Goal: Transaction & Acquisition: Purchase product/service

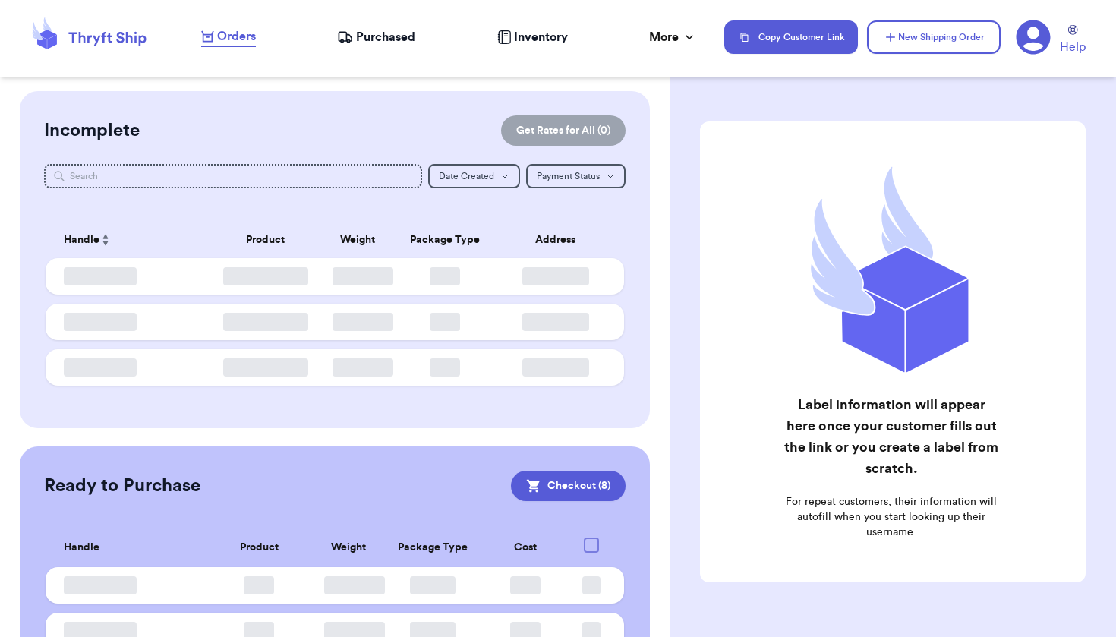
checkbox input "true"
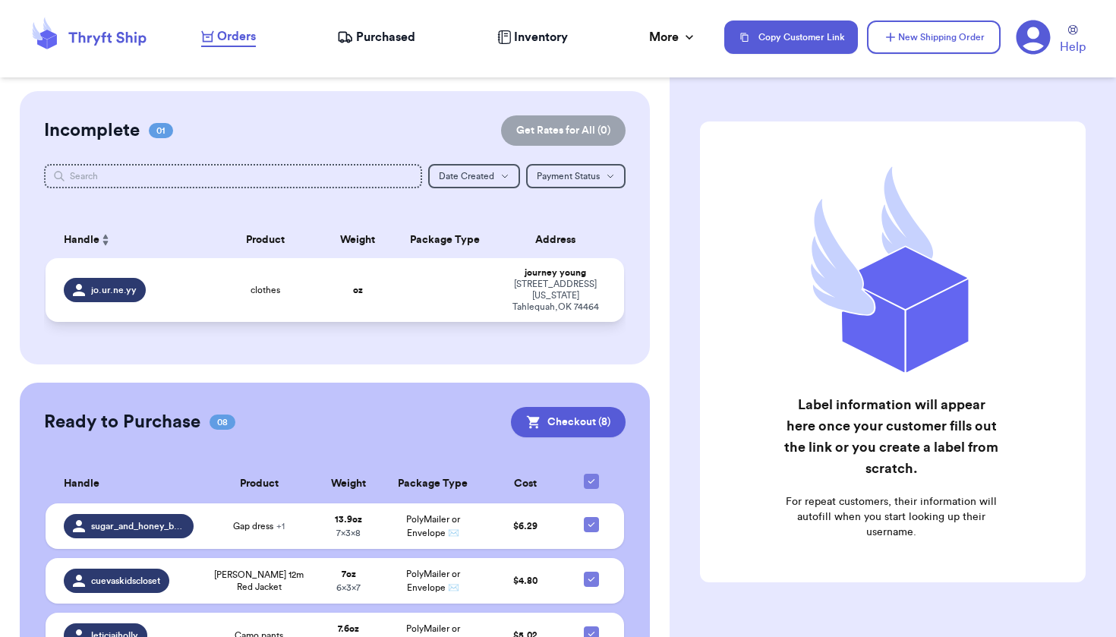
click at [516, 295] on div "[STREET_ADDRESS][US_STATE]" at bounding box center [555, 296] width 99 height 34
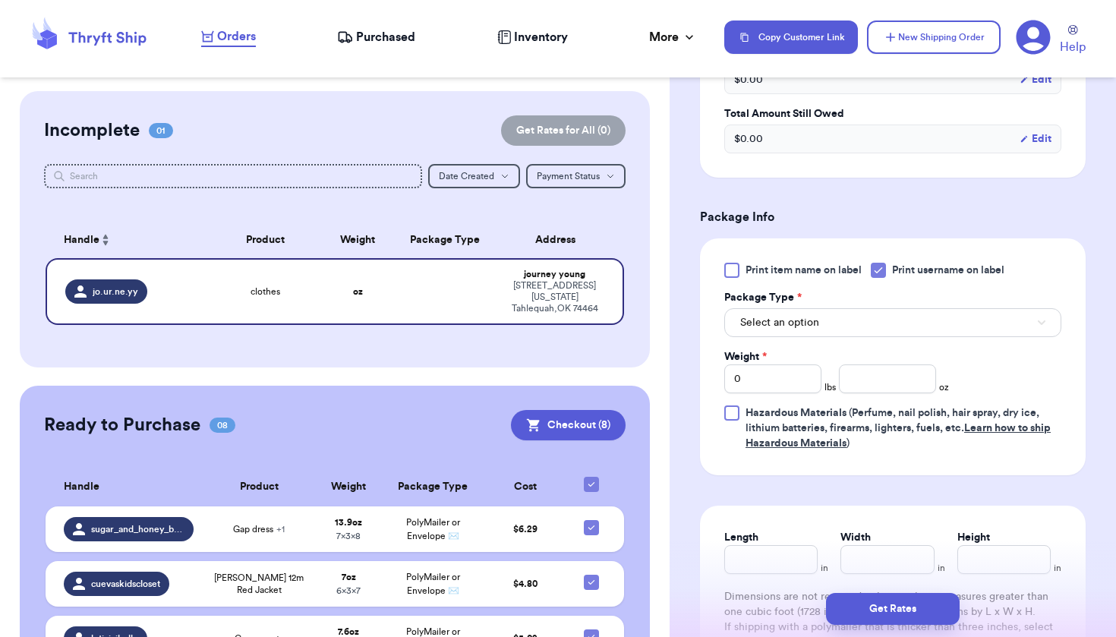
scroll to position [523, 0]
click at [815, 393] on div "0" at bounding box center [772, 378] width 97 height 29
click at [807, 383] on input "0" at bounding box center [772, 378] width 97 height 29
type input "3"
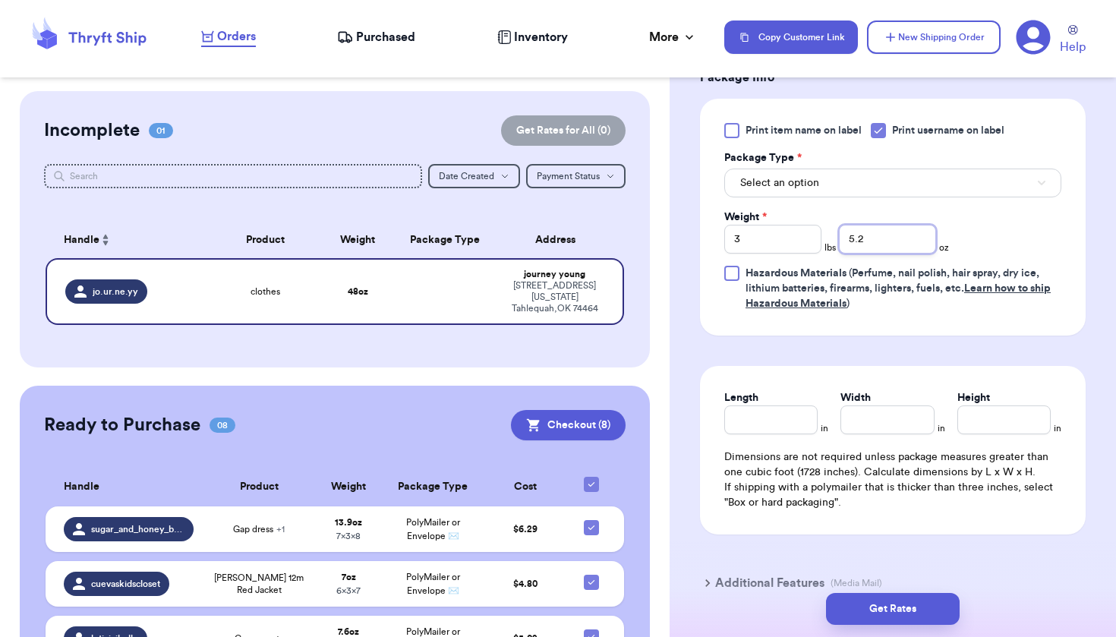
scroll to position [652, 0]
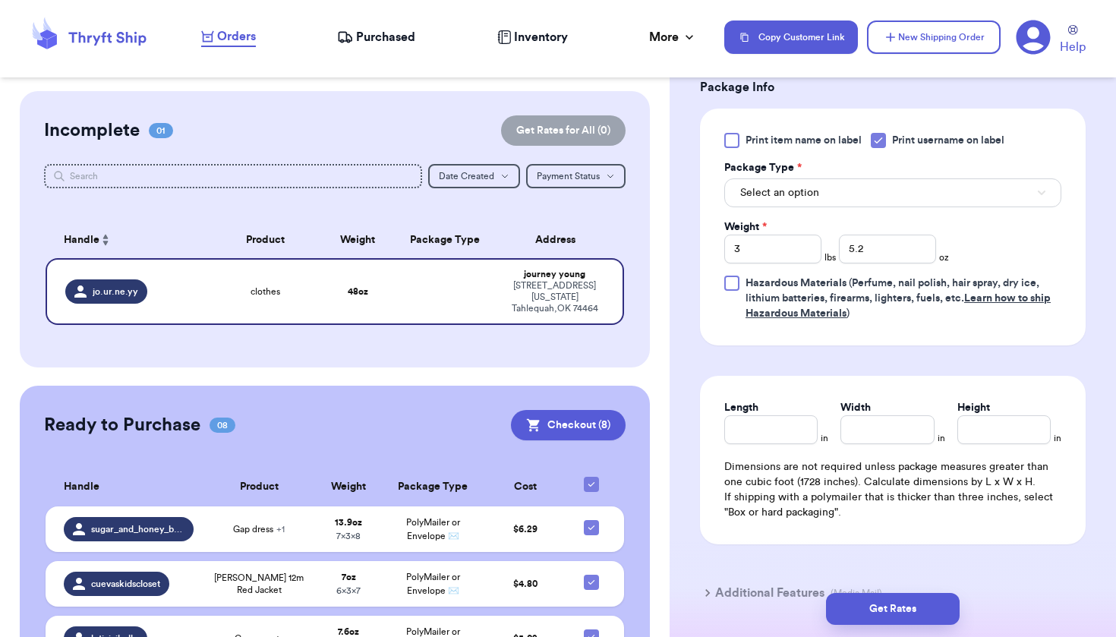
click at [834, 183] on button "Select an option" at bounding box center [892, 192] width 337 height 29
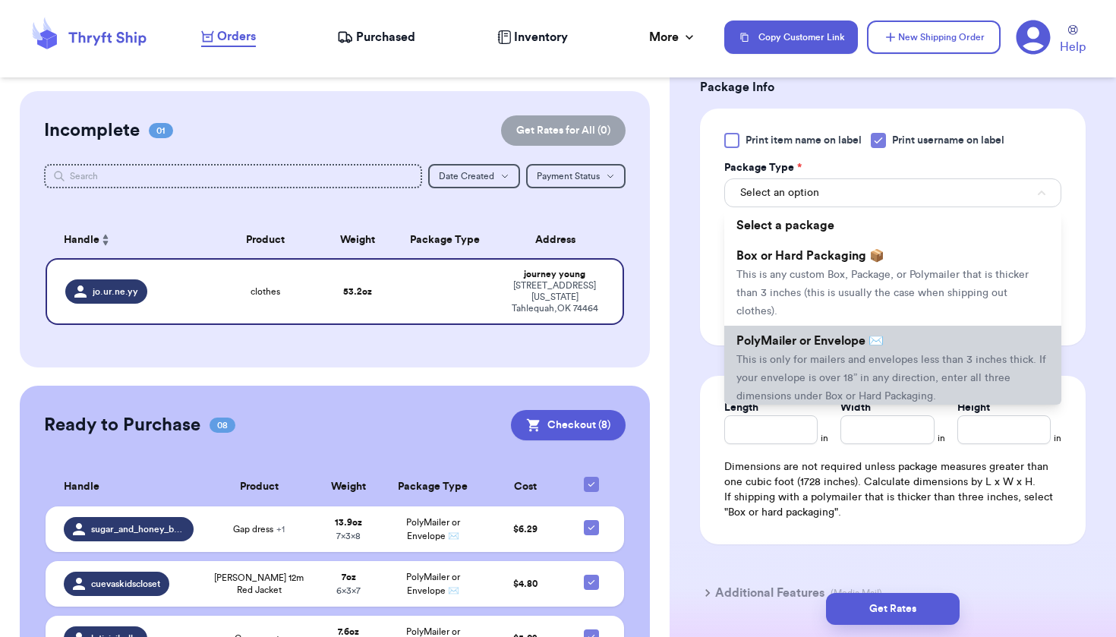
click at [830, 342] on span "PolyMailer or Envelope ✉️" at bounding box center [809, 341] width 147 height 12
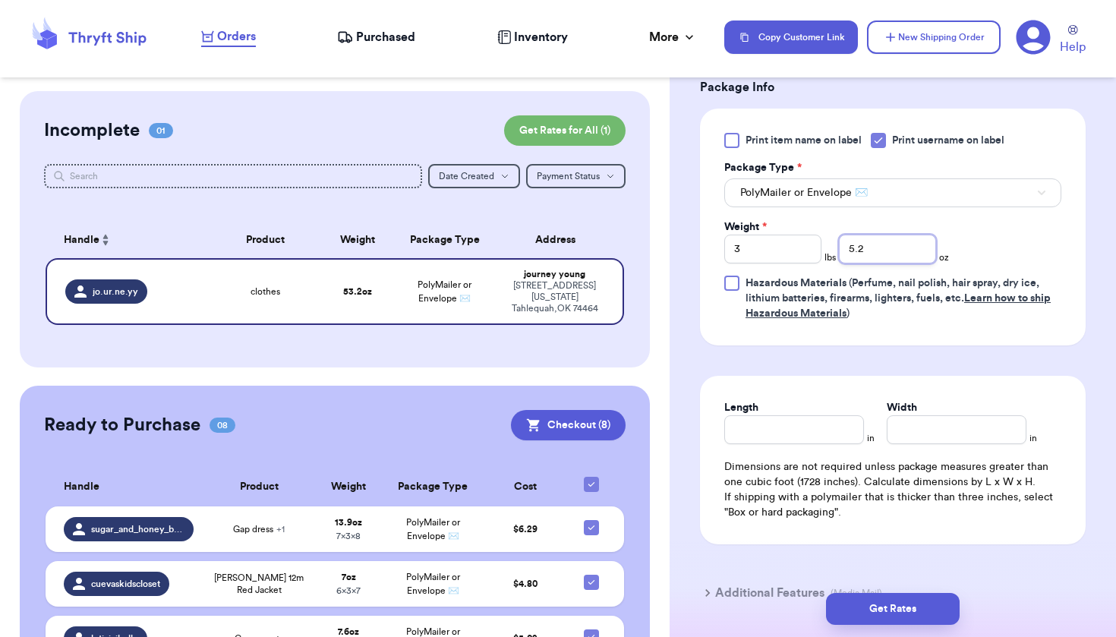
click at [907, 256] on input "5.2" at bounding box center [887, 249] width 97 height 29
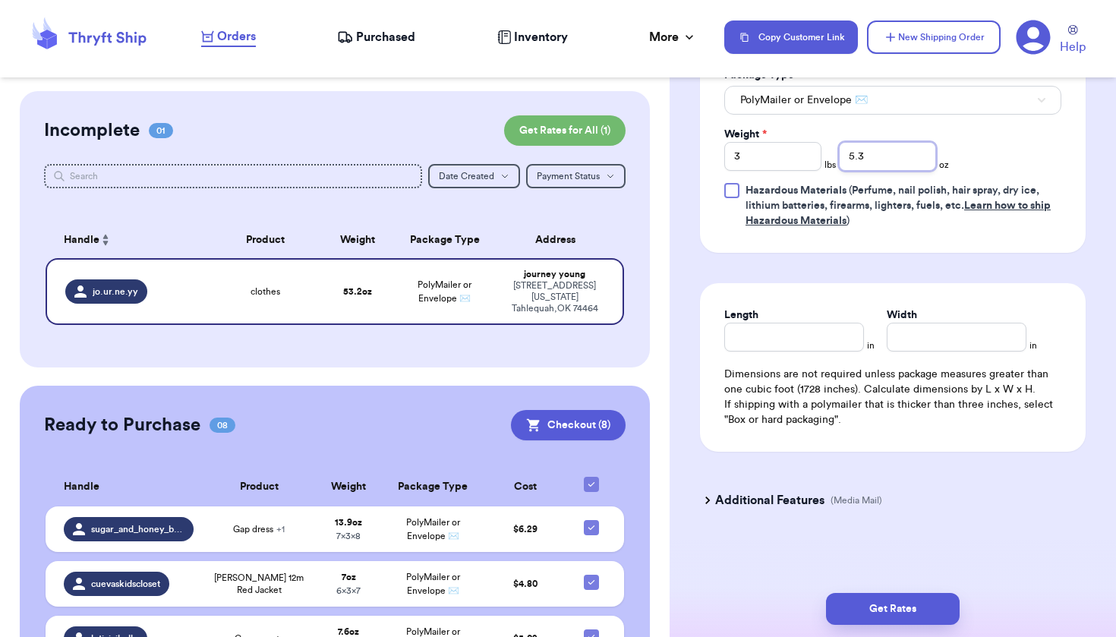
scroll to position [748, 0]
type input "5.3"
click at [832, 345] on input "Length" at bounding box center [794, 337] width 140 height 29
type input "13"
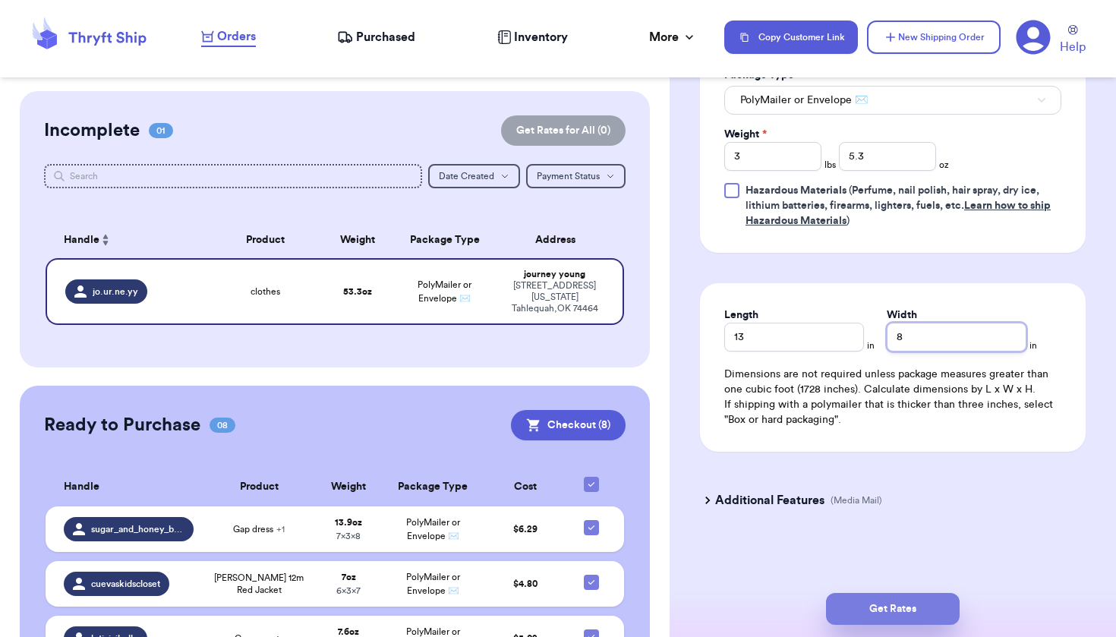
type input "8"
click at [909, 617] on button "Get Rates" at bounding box center [893, 609] width 134 height 32
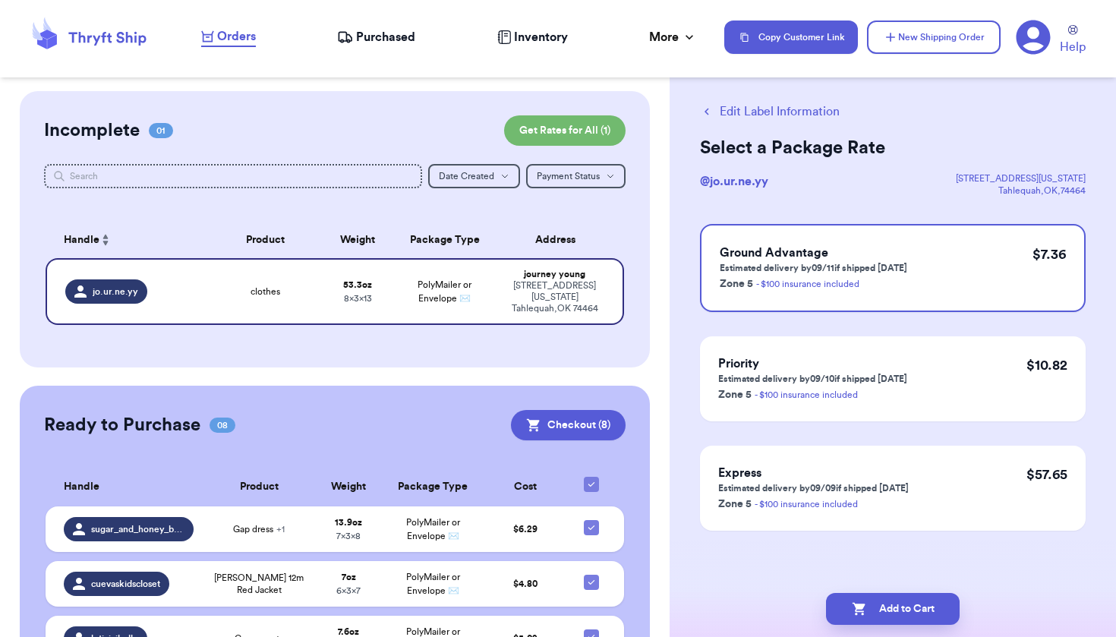
scroll to position [0, 0]
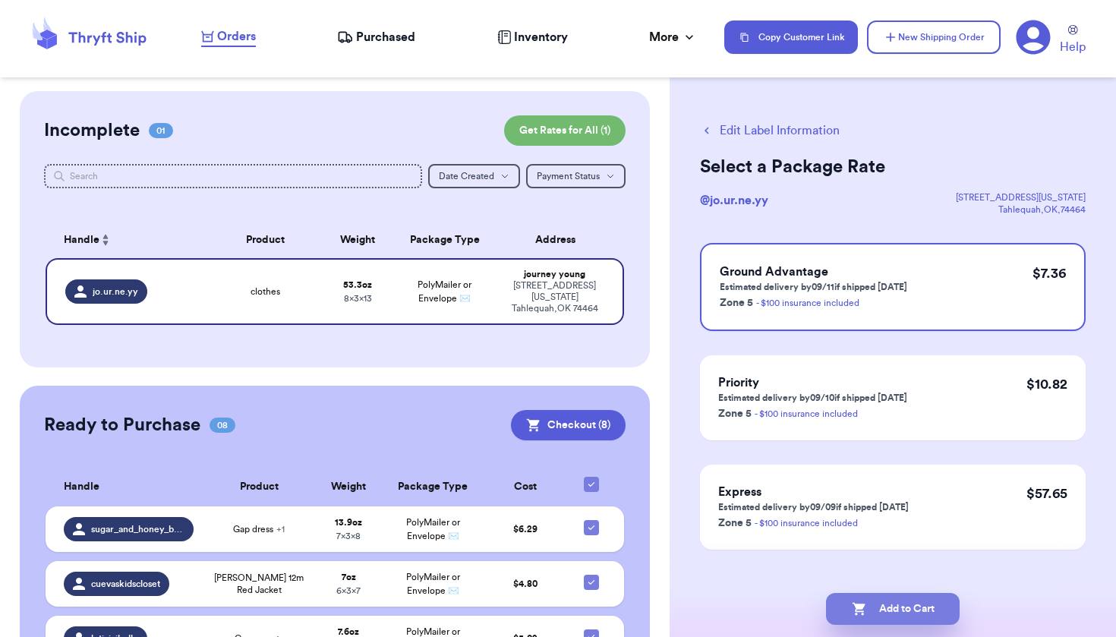
click at [909, 617] on button "Add to Cart" at bounding box center [893, 609] width 134 height 32
checkbox input "true"
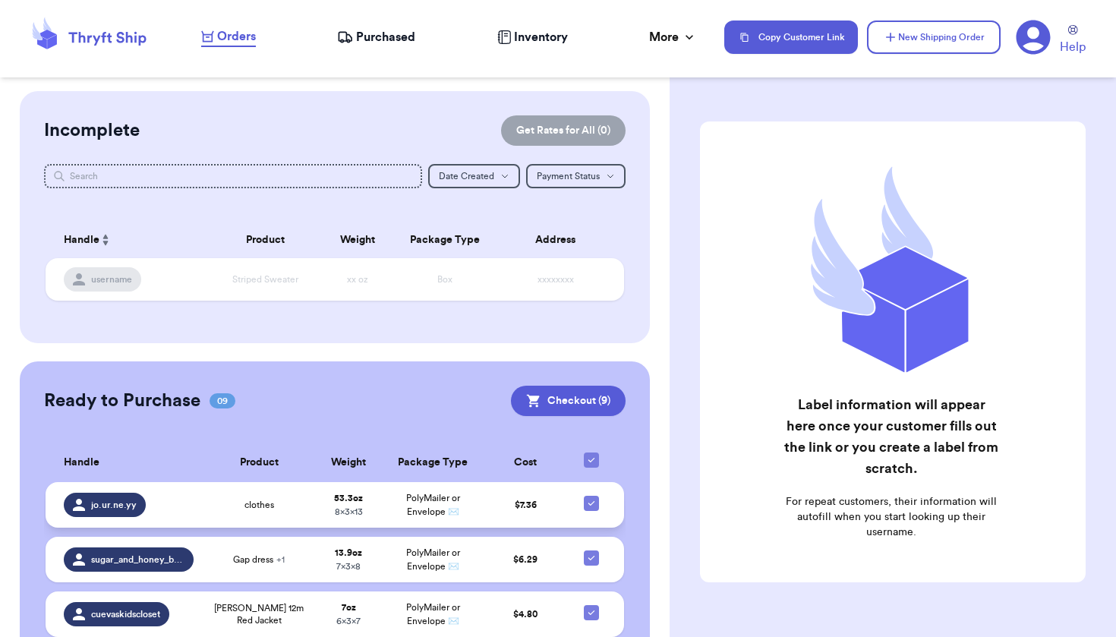
click at [586, 519] on td at bounding box center [596, 505] width 56 height 46
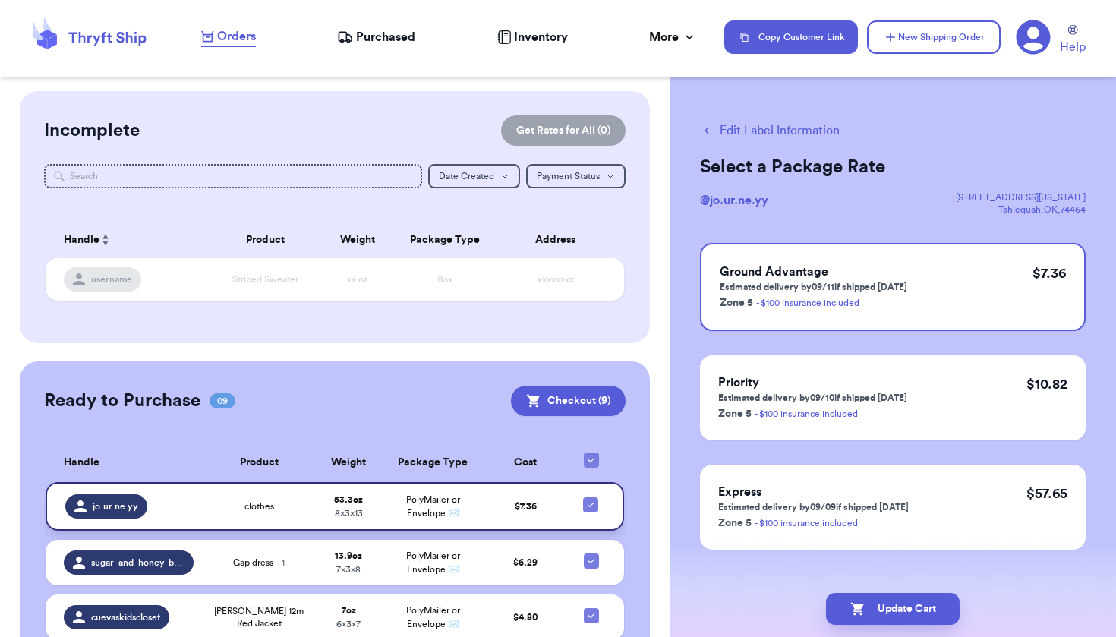
click at [587, 507] on icon at bounding box center [590, 505] width 6 height 5
click at [590, 497] on input "checkbox" at bounding box center [590, 497] width 1 height 1
checkbox input "false"
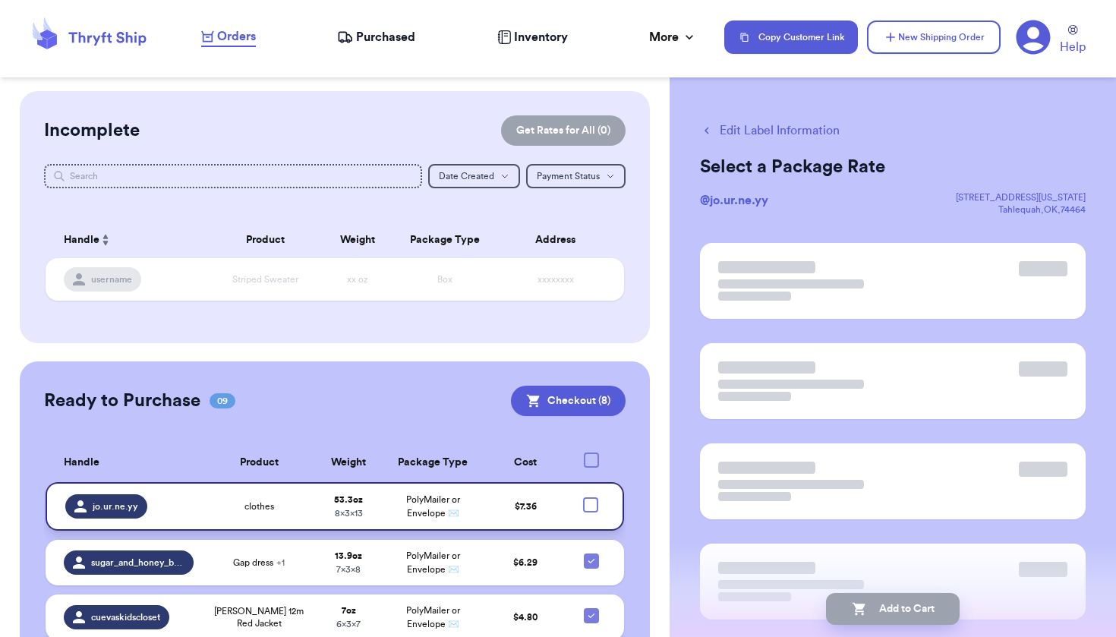
checkbox input "false"
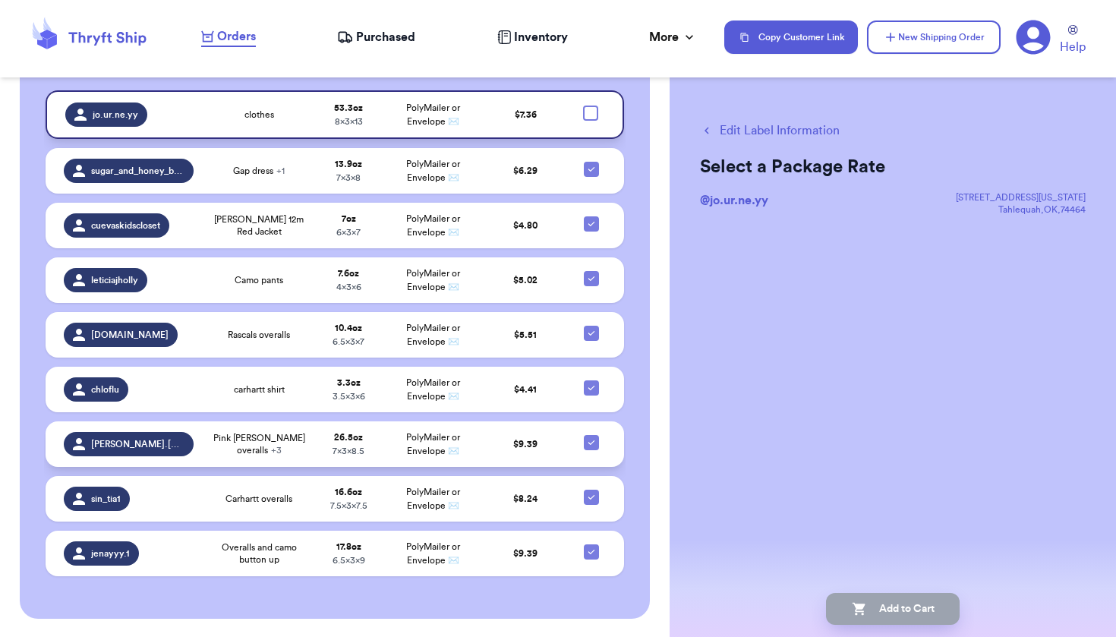
scroll to position [391, 0]
